Goal: Information Seeking & Learning: Check status

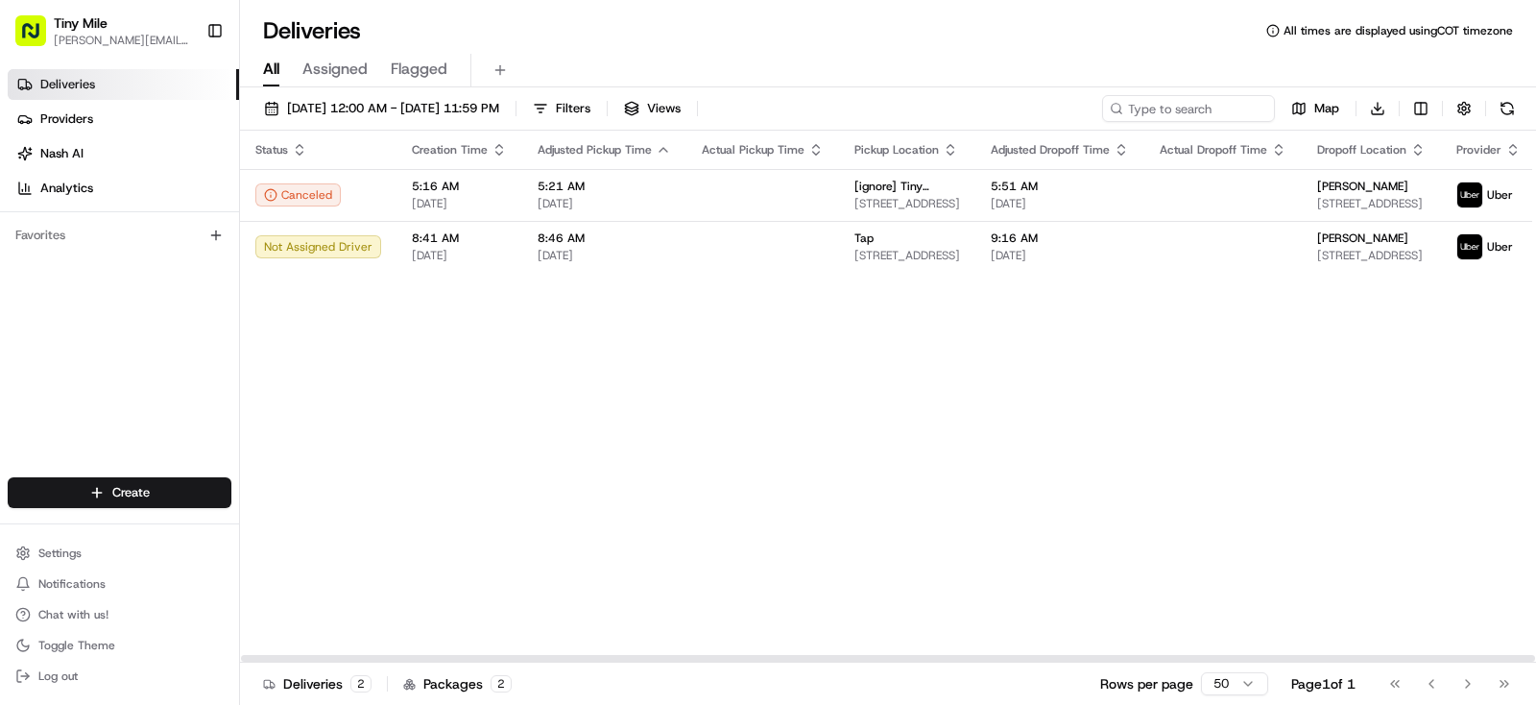
drag, startPoint x: 893, startPoint y: 656, endPoint x: 768, endPoint y: 646, distance: 125.2
click at [768, 655] on div at bounding box center [888, 658] width 1294 height 7
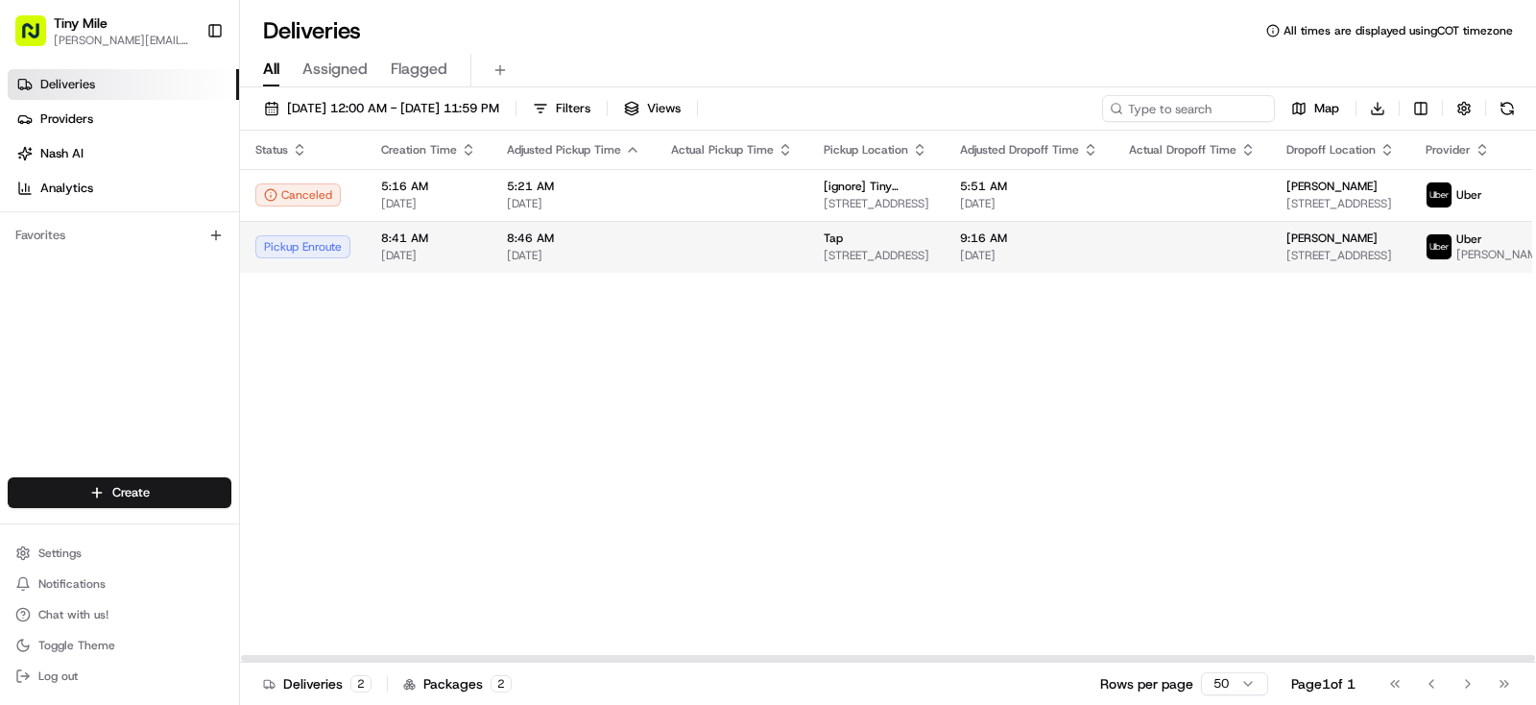
click at [920, 244] on td "Tap [STREET_ADDRESS]" at bounding box center [876, 247] width 136 height 52
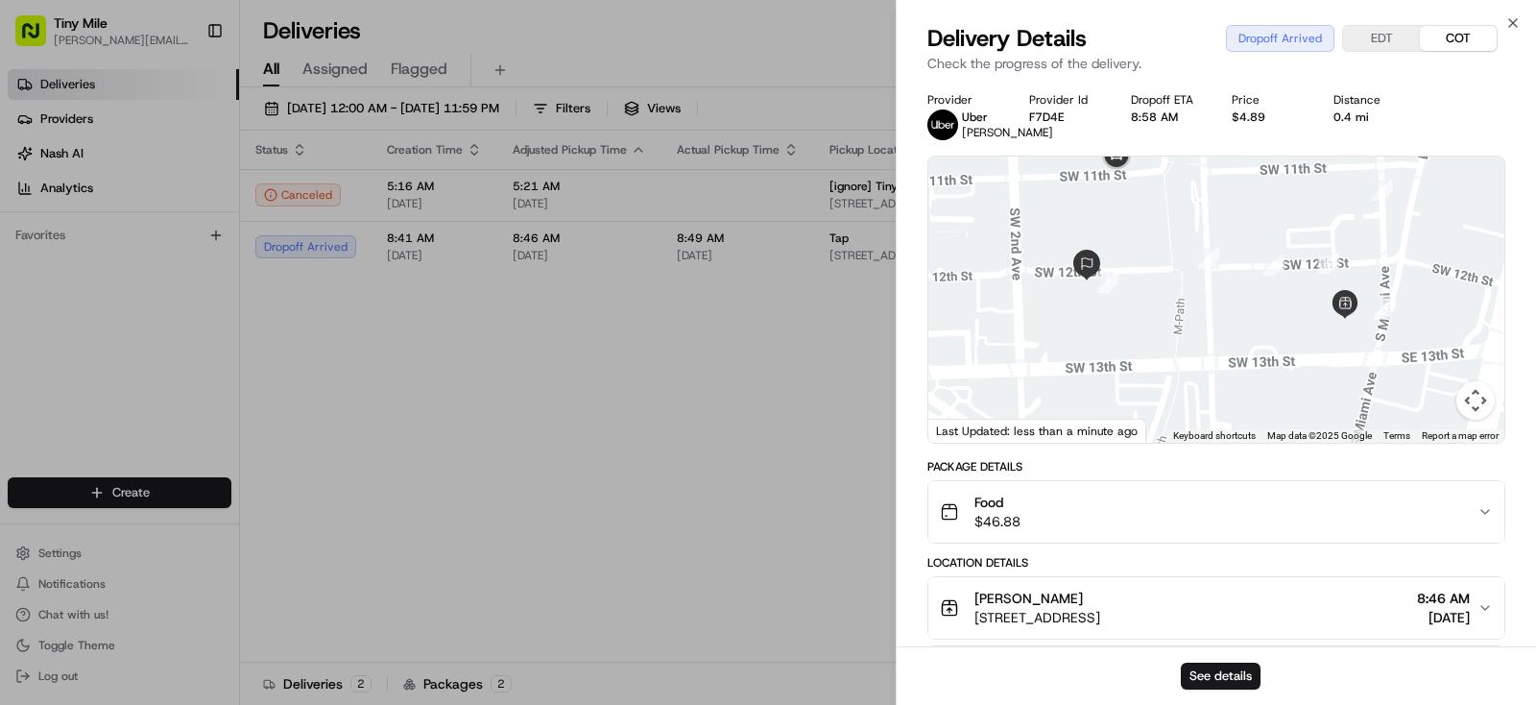
scroll to position [549, 0]
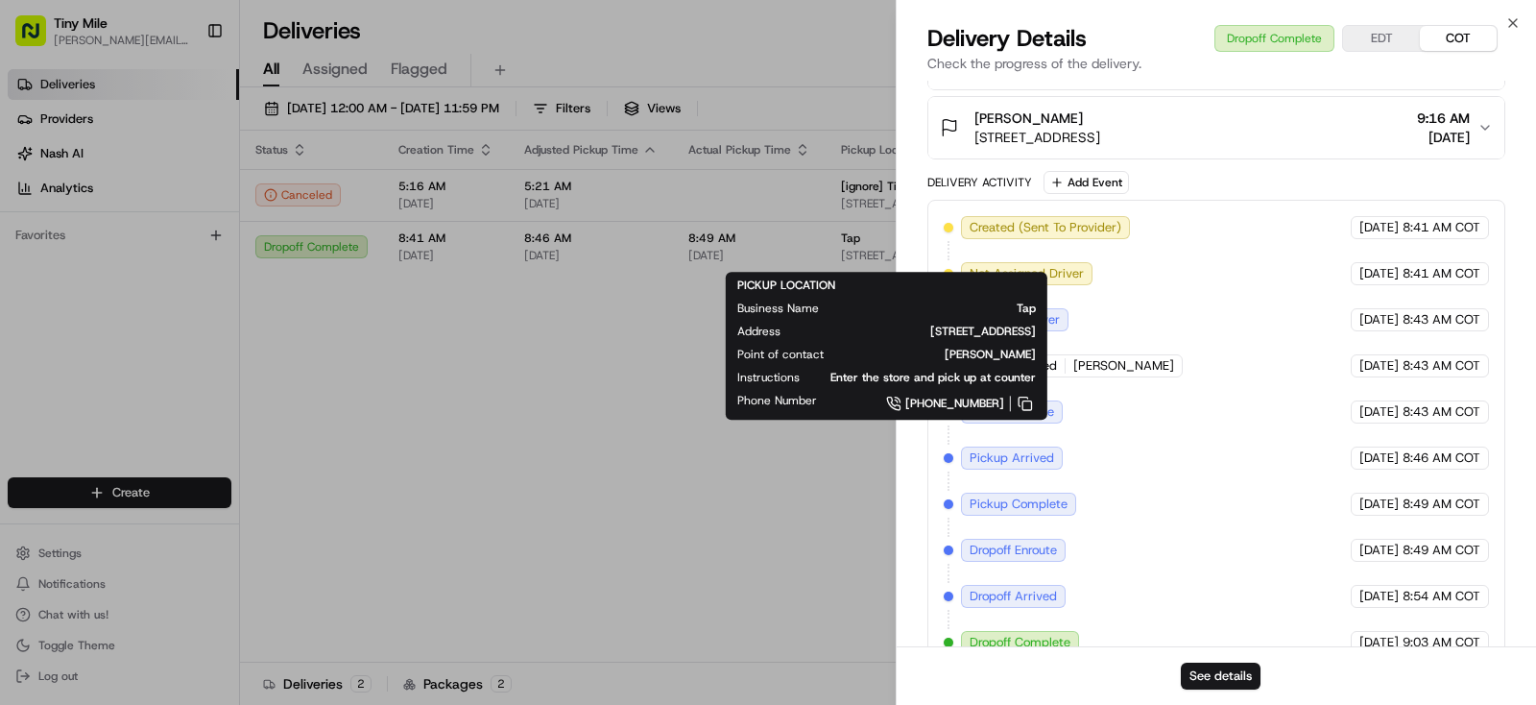
click at [584, 485] on body "Tiny Mile [PERSON_NAME][EMAIL_ADDRESS] Toggle Sidebar Deliveries Providers [PER…" at bounding box center [768, 352] width 1536 height 705
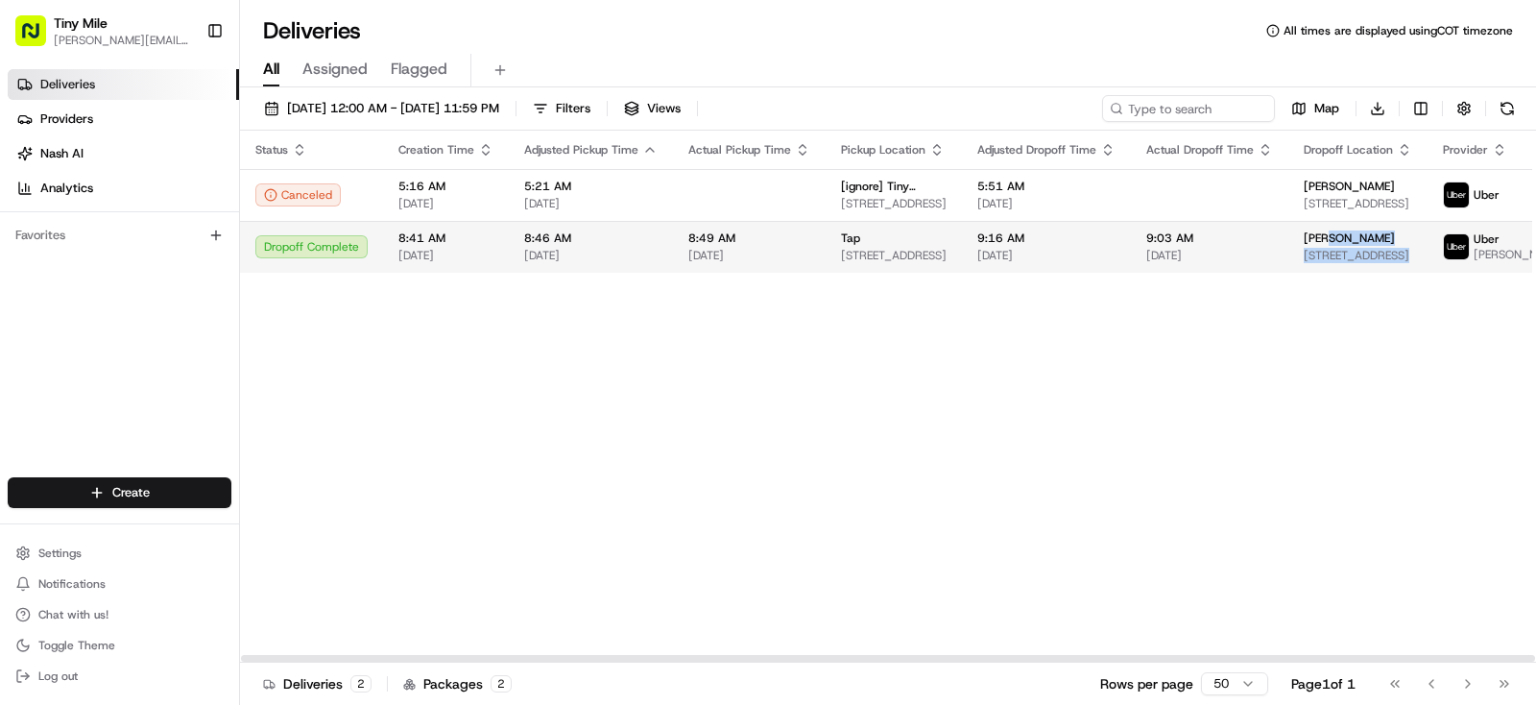
click at [1386, 251] on div "[PERSON_NAME] [STREET_ADDRESS]" at bounding box center [1358, 246] width 108 height 33
click at [1270, 258] on td "9:03 AM [DATE]" at bounding box center [1209, 247] width 157 height 52
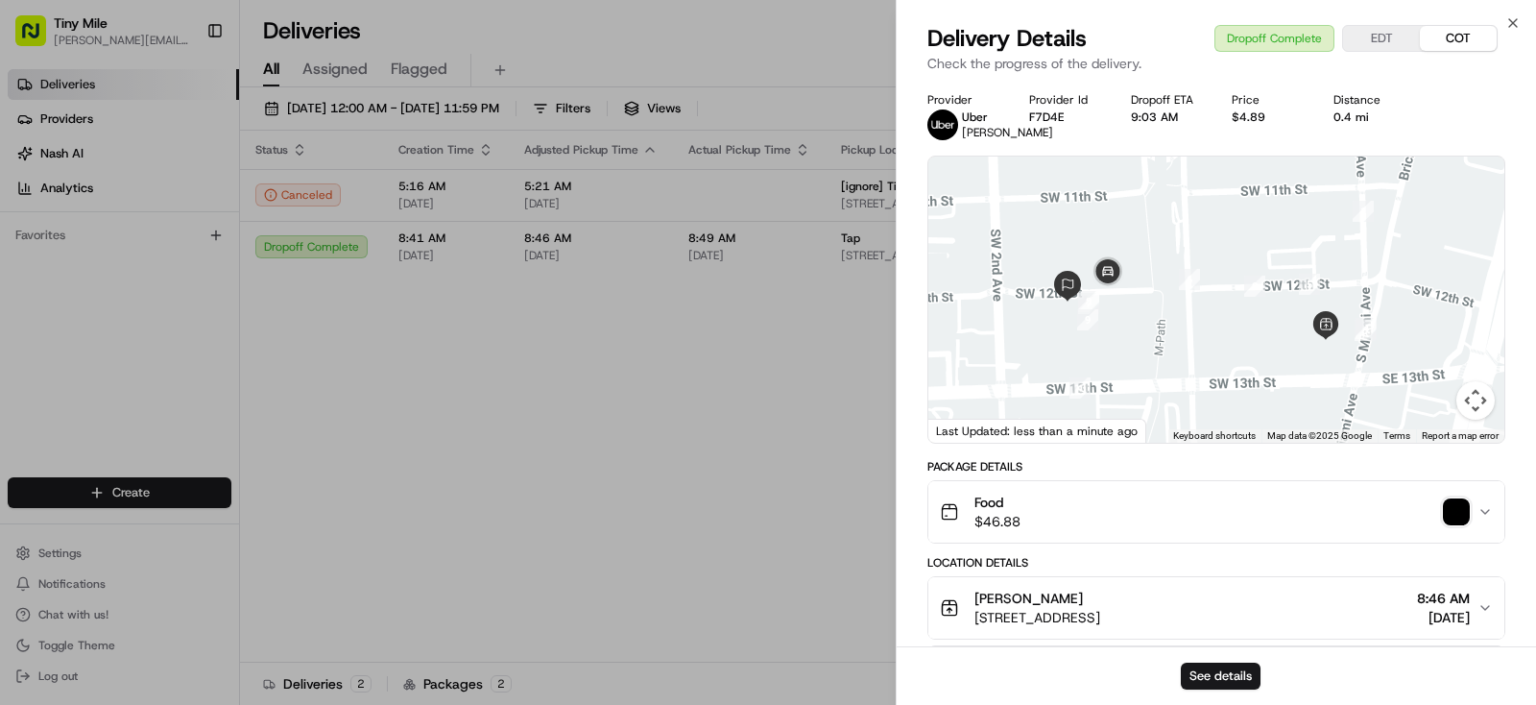
click at [1461, 525] on img "button" at bounding box center [1456, 511] width 27 height 27
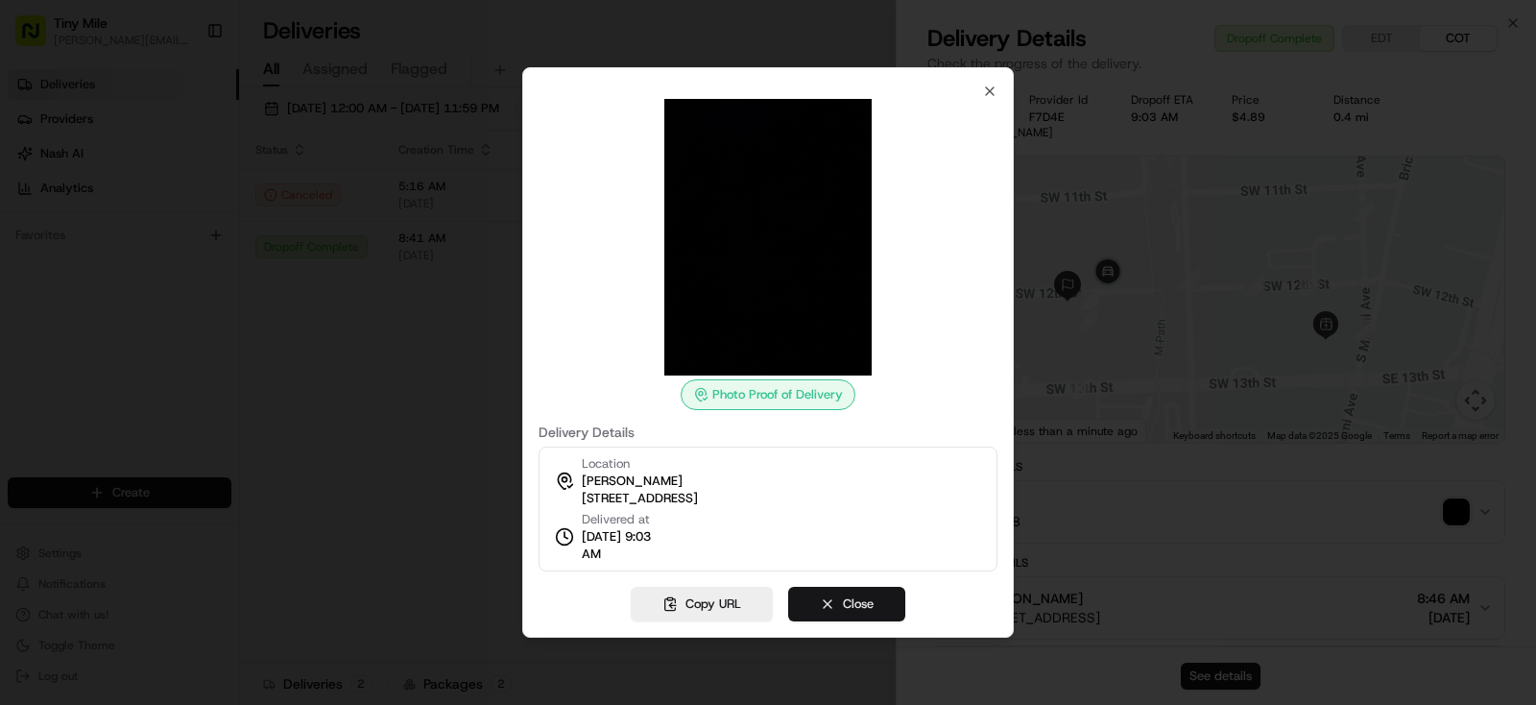
click at [841, 595] on button "Close" at bounding box center [846, 604] width 117 height 35
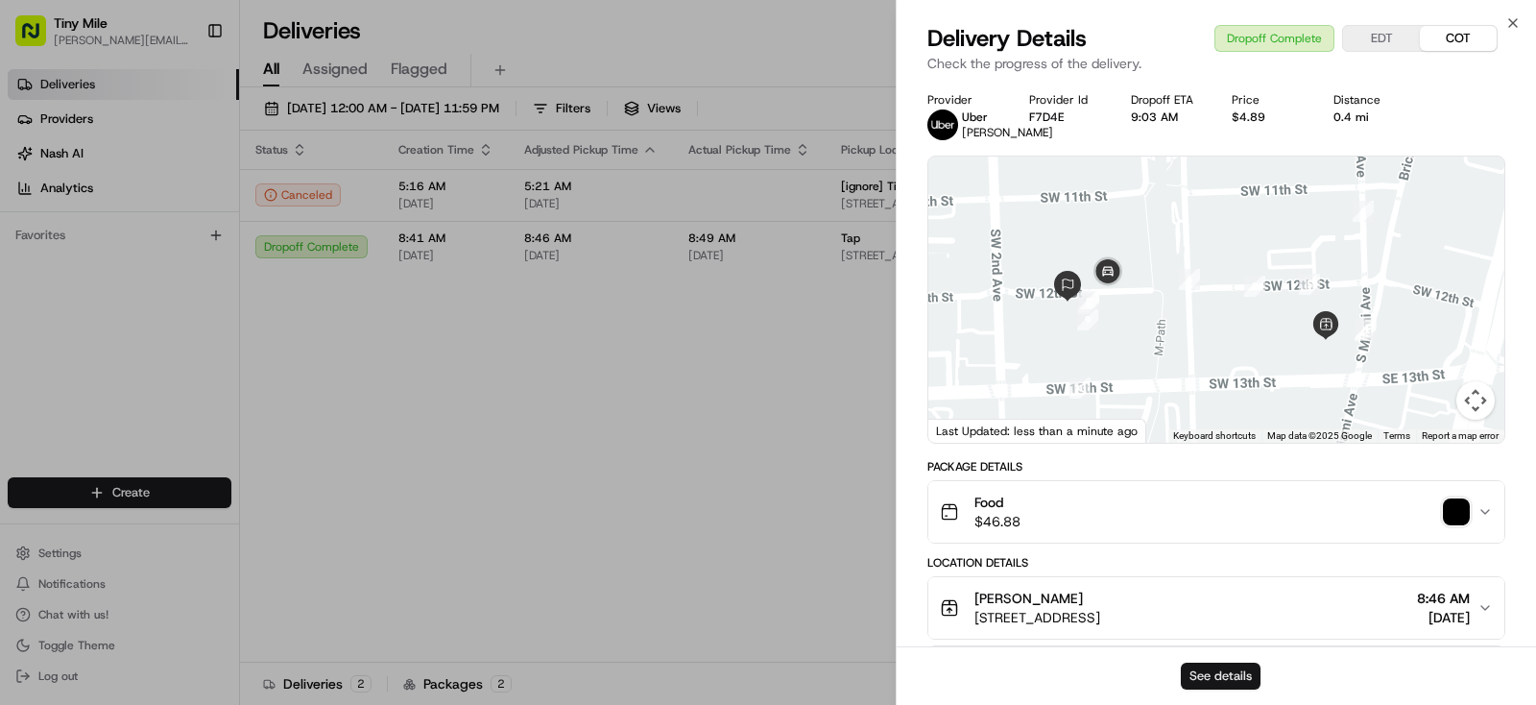
click at [1226, 678] on button "See details" at bounding box center [1221, 676] width 80 height 27
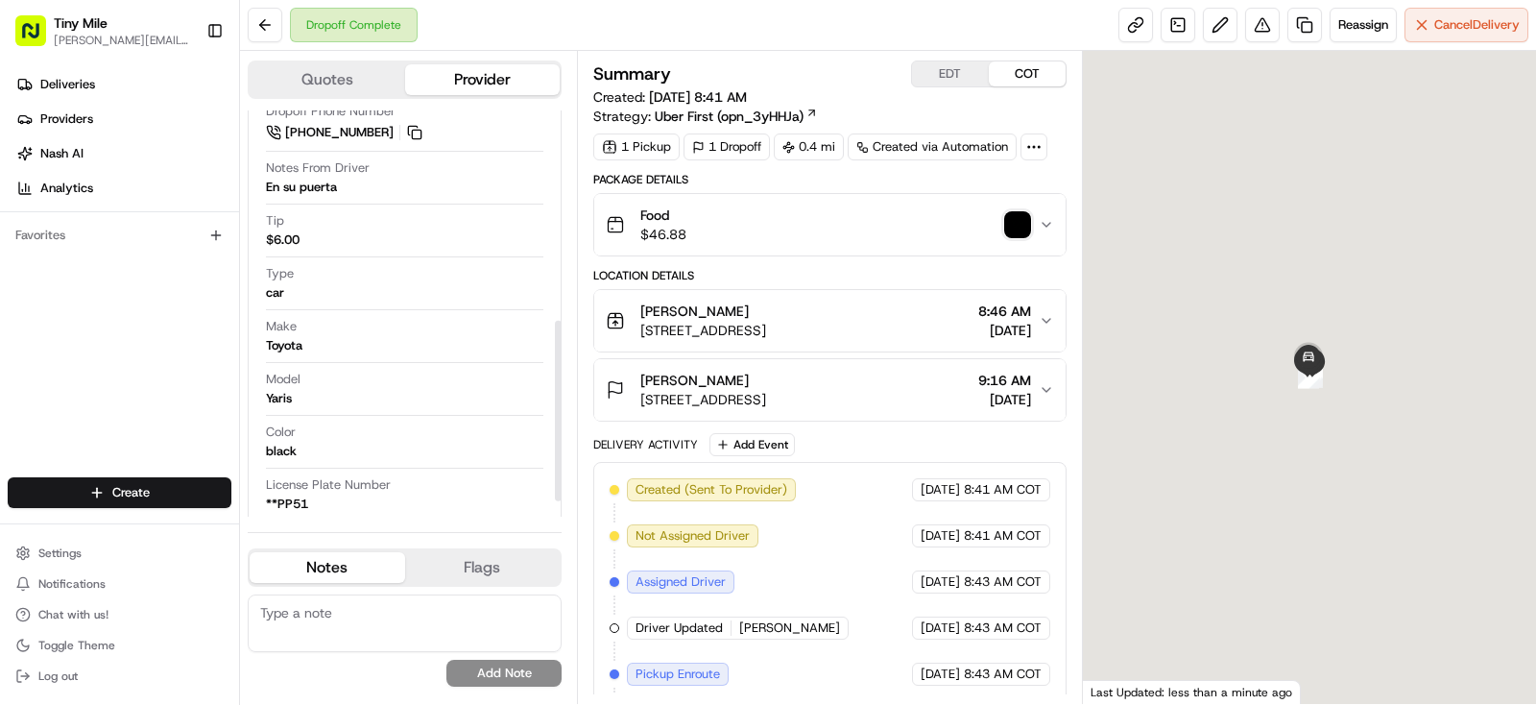
scroll to position [506, 0]
